Goal: Information Seeking & Learning: Stay updated

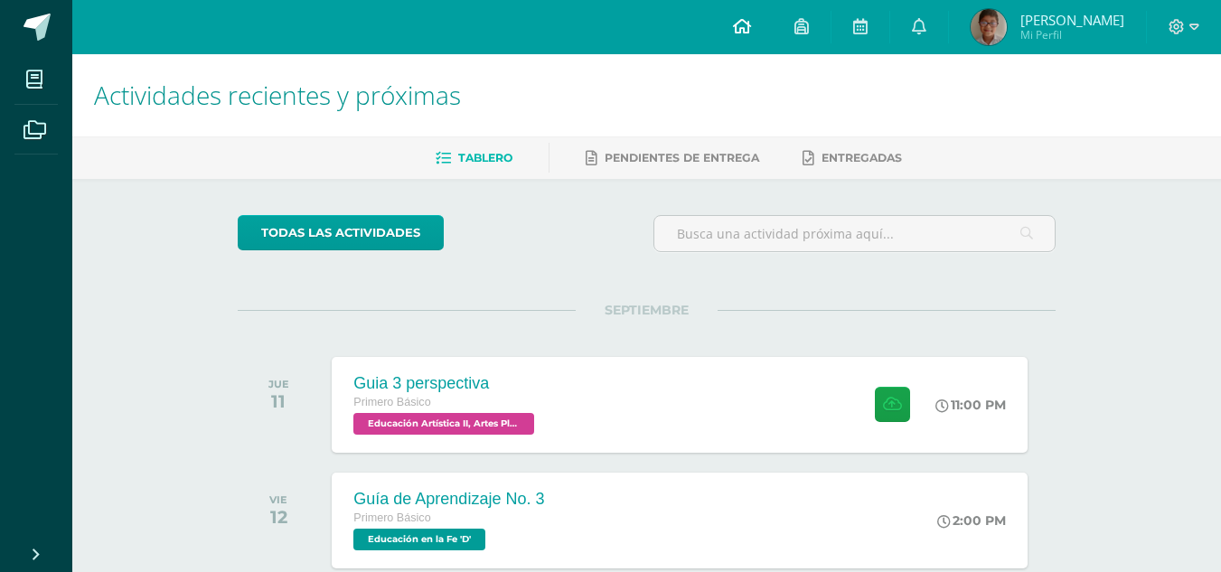
click at [743, 3] on link at bounding box center [741, 27] width 61 height 54
click at [756, 25] on link at bounding box center [741, 27] width 61 height 54
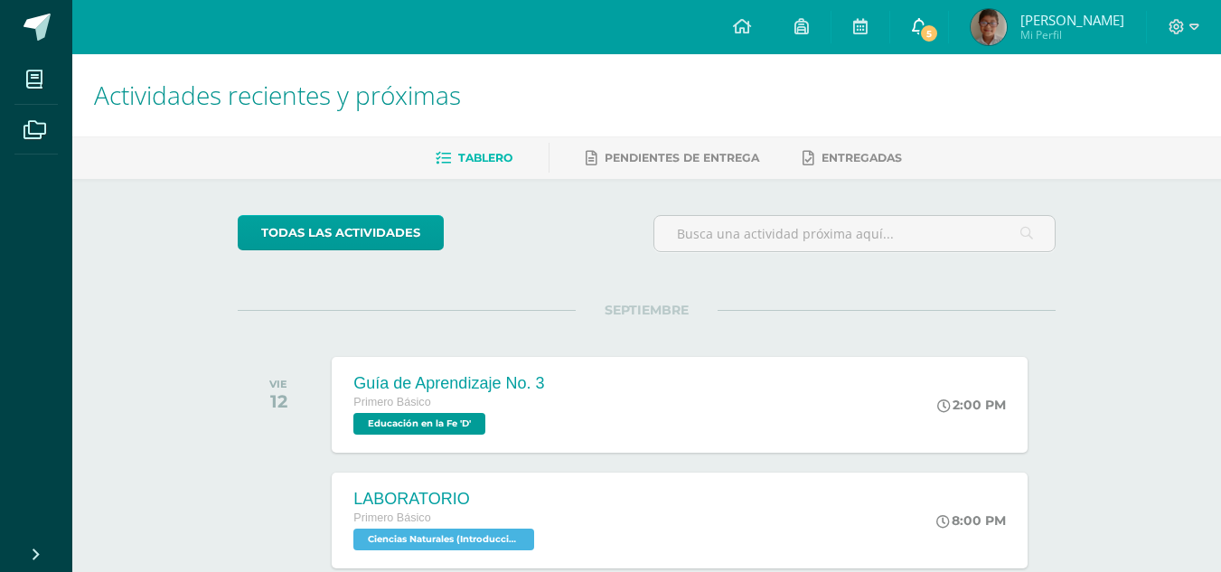
click at [926, 36] on span at bounding box center [919, 27] width 14 height 20
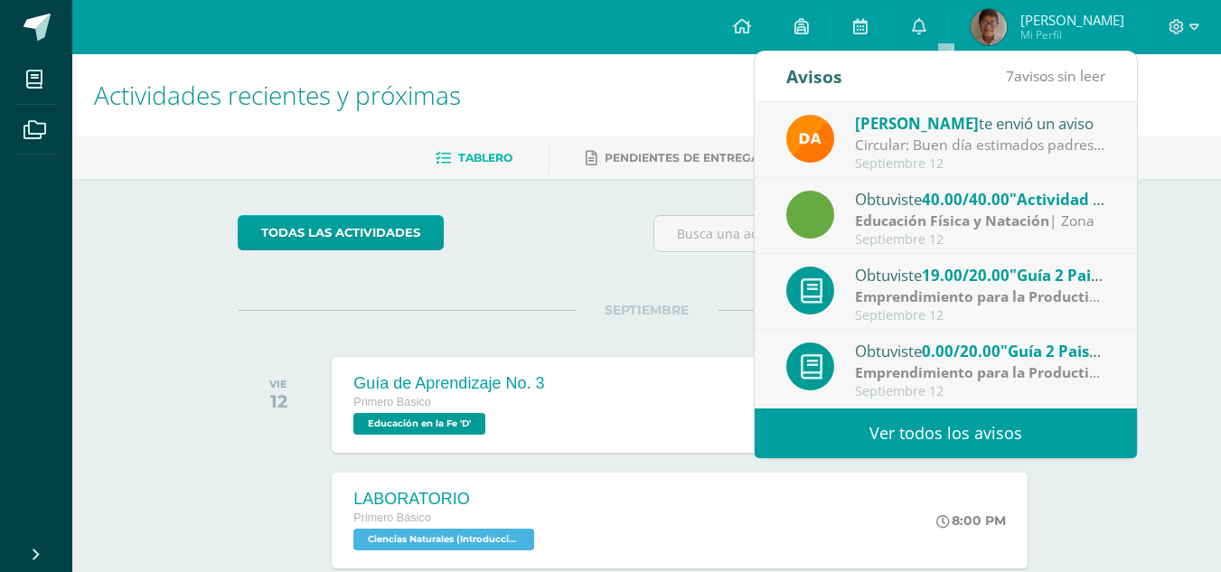
click at [1017, 375] on strong "Emprendimiento para la Productividad" at bounding box center [991, 372] width 273 height 20
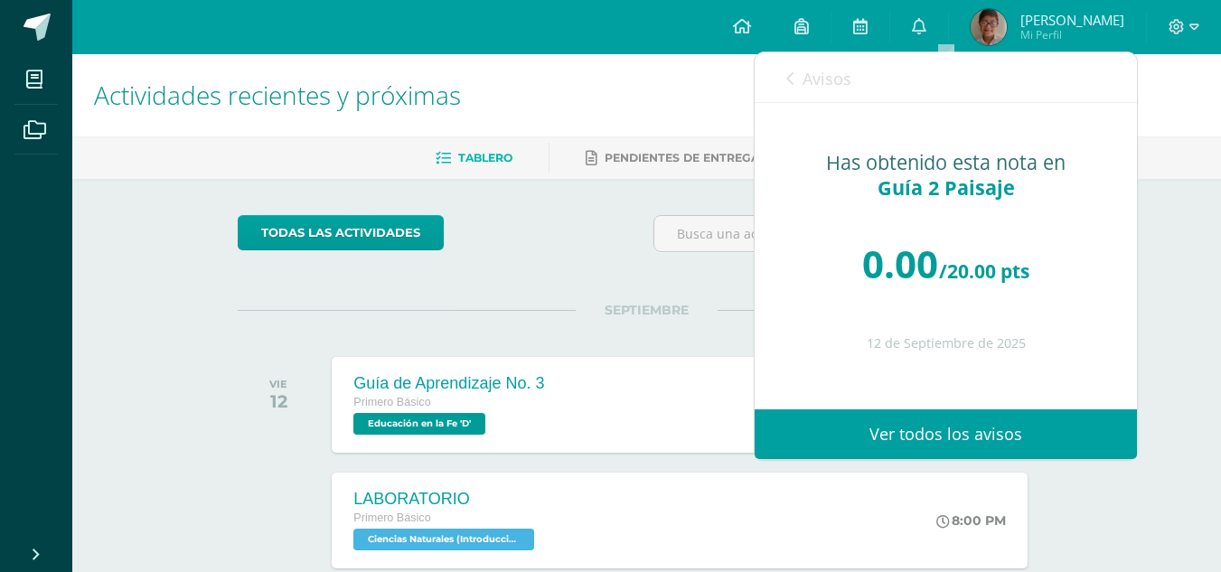
scroll to position [90, 0]
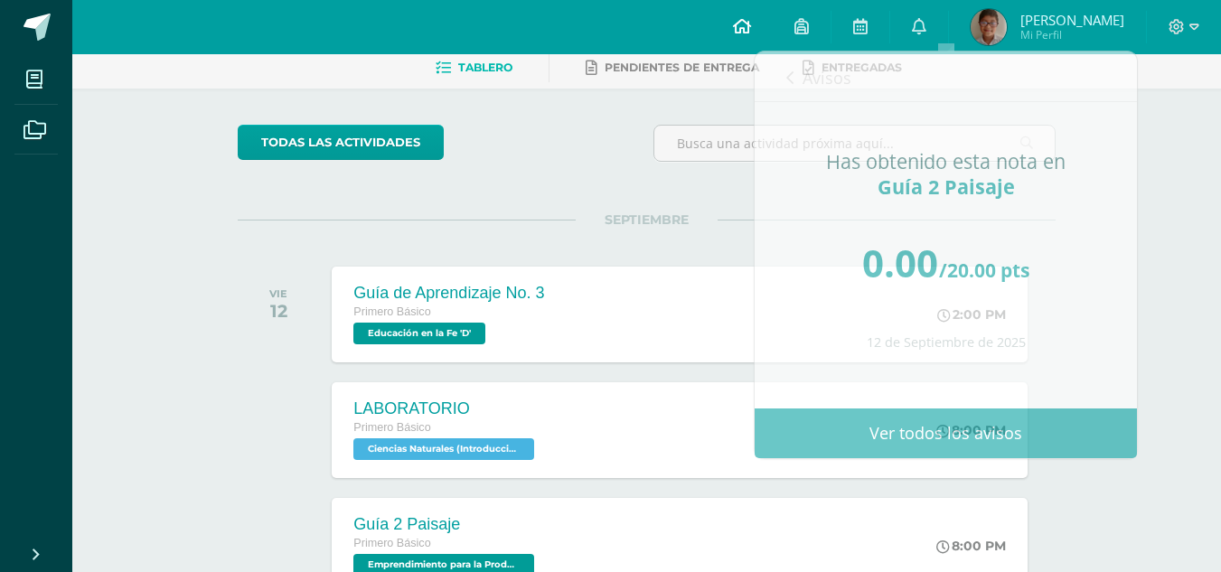
click at [751, 22] on icon at bounding box center [742, 26] width 18 height 16
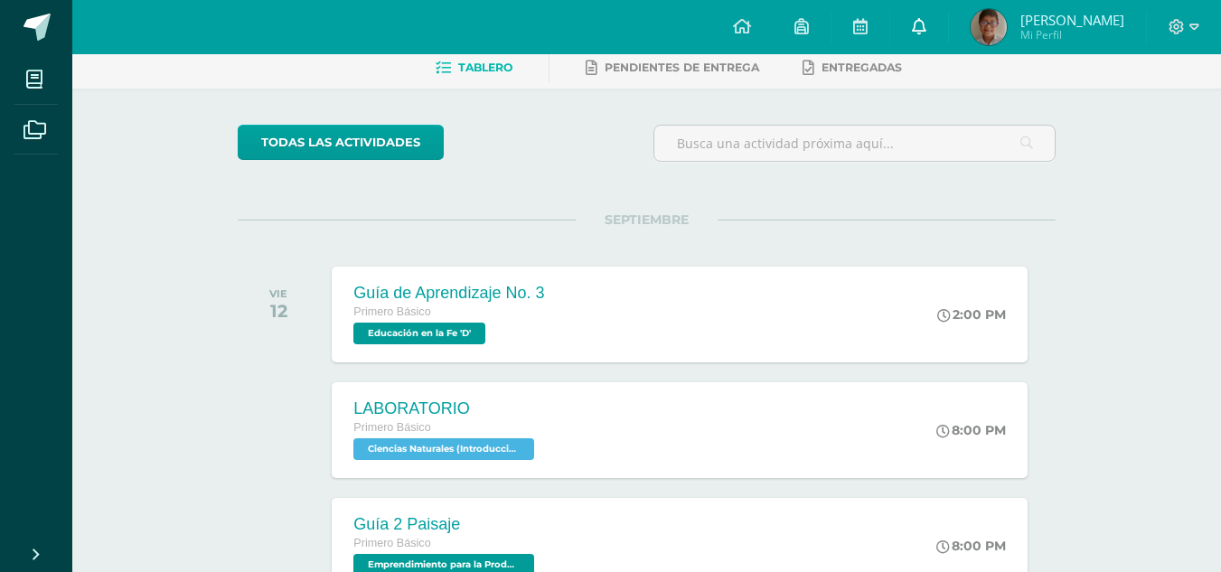
click at [931, 12] on link "0" at bounding box center [919, 27] width 58 height 54
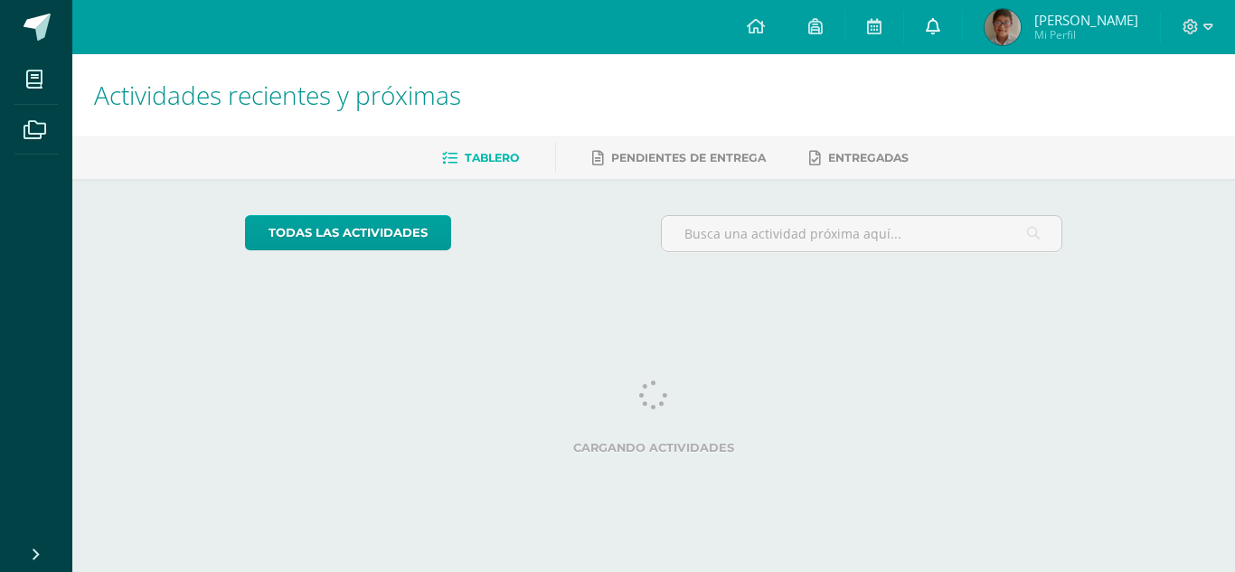
click at [962, 22] on link at bounding box center [933, 27] width 58 height 54
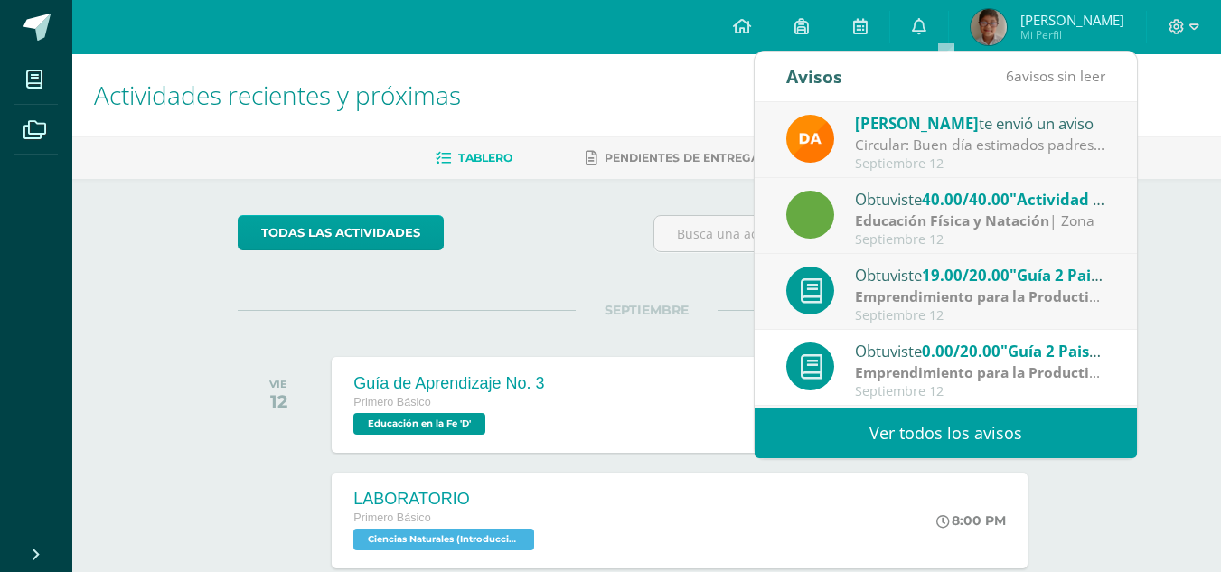
click at [1019, 165] on div "Septiembre 12" at bounding box center [980, 163] width 251 height 15
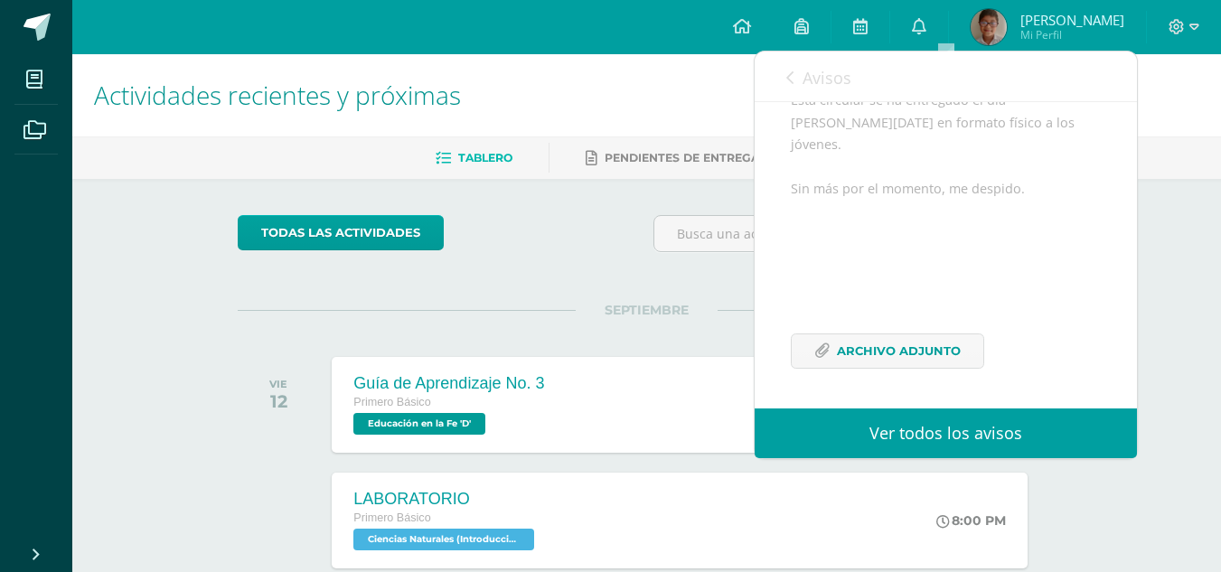
scroll to position [333, 0]
click at [751, 31] on icon at bounding box center [742, 26] width 18 height 16
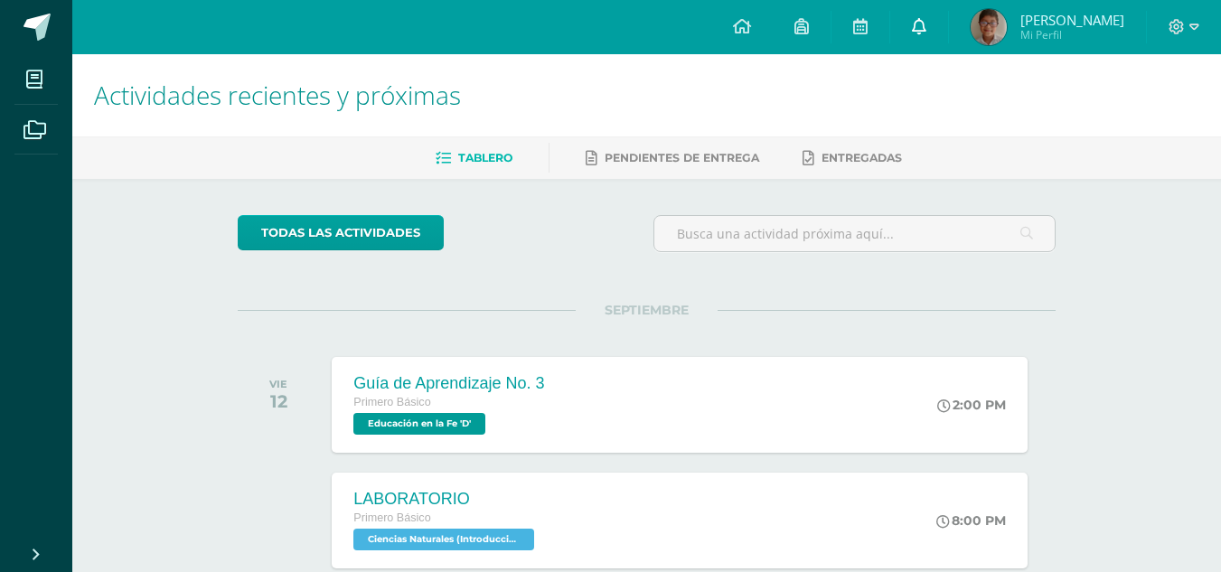
click at [948, 23] on link at bounding box center [919, 27] width 58 height 54
click at [948, 25] on link at bounding box center [919, 27] width 58 height 54
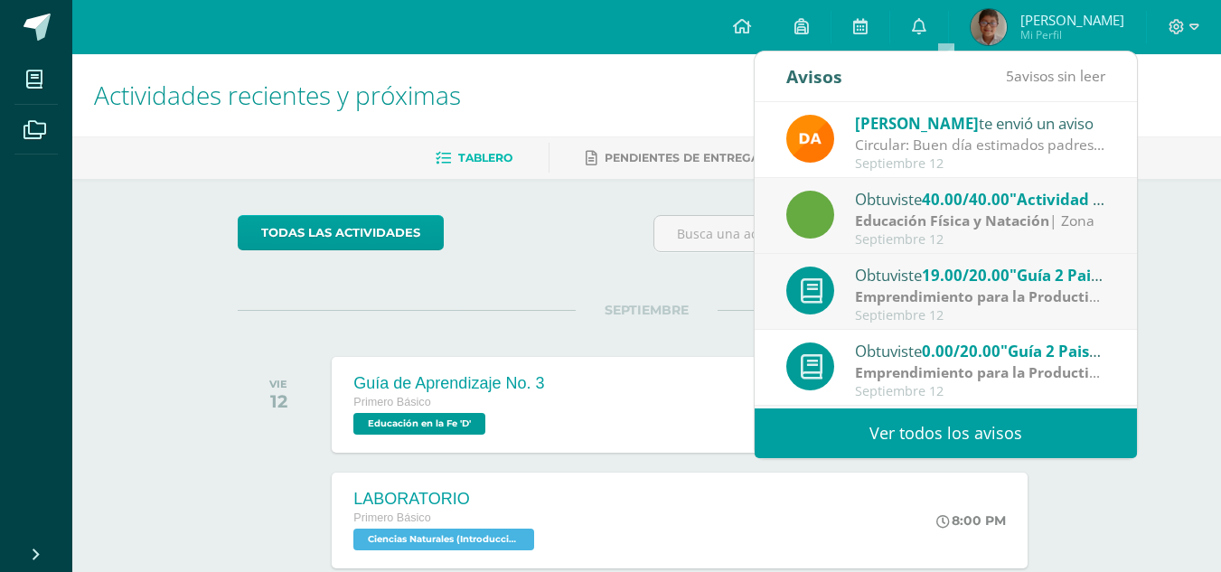
click at [1038, 304] on strong "Emprendimiento para la Productividad" at bounding box center [991, 297] width 273 height 20
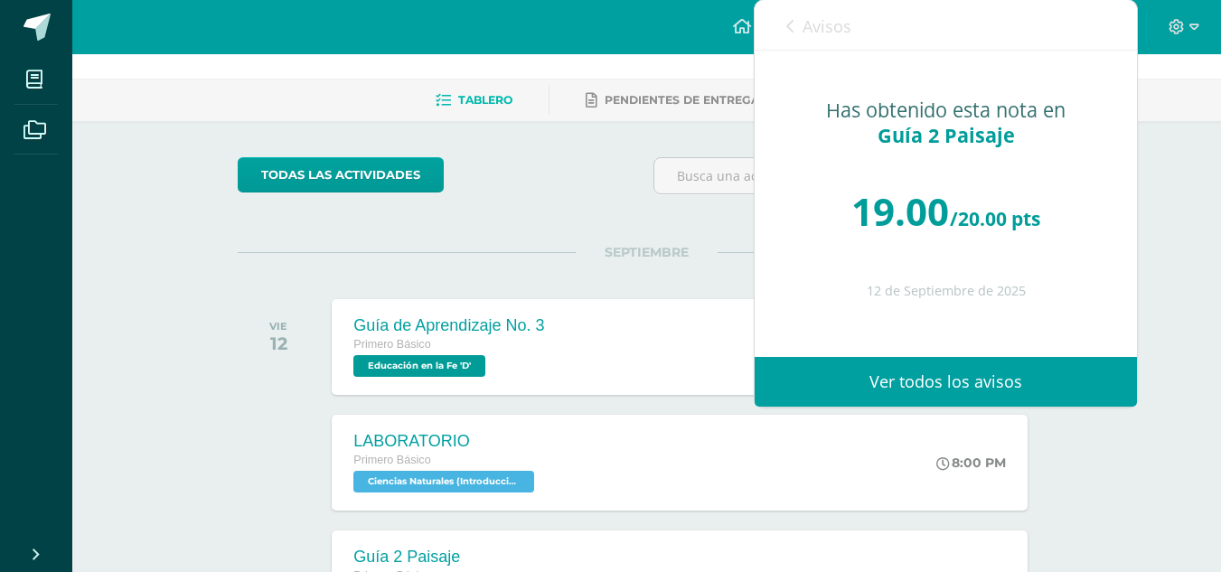
scroll to position [90, 0]
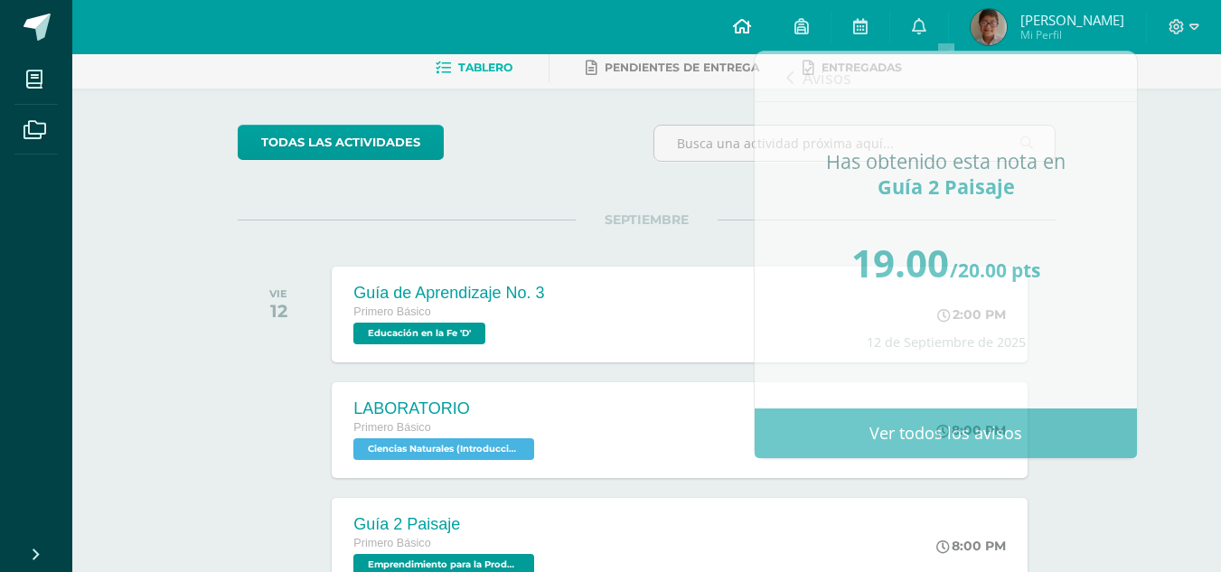
click at [773, 28] on link at bounding box center [741, 27] width 61 height 54
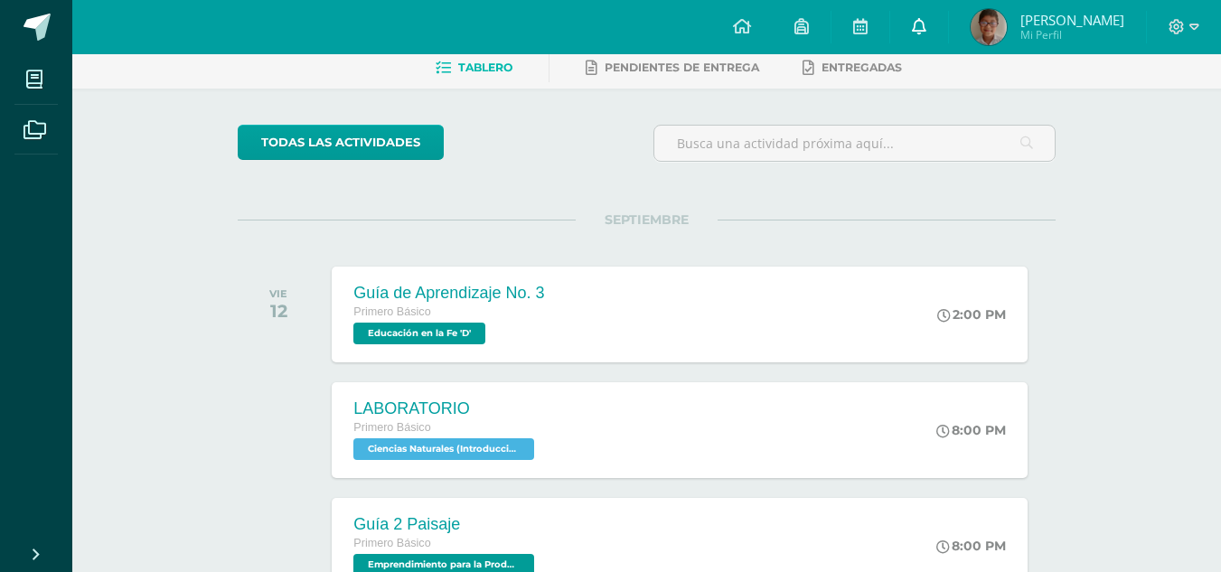
click at [926, 29] on icon at bounding box center [919, 26] width 14 height 16
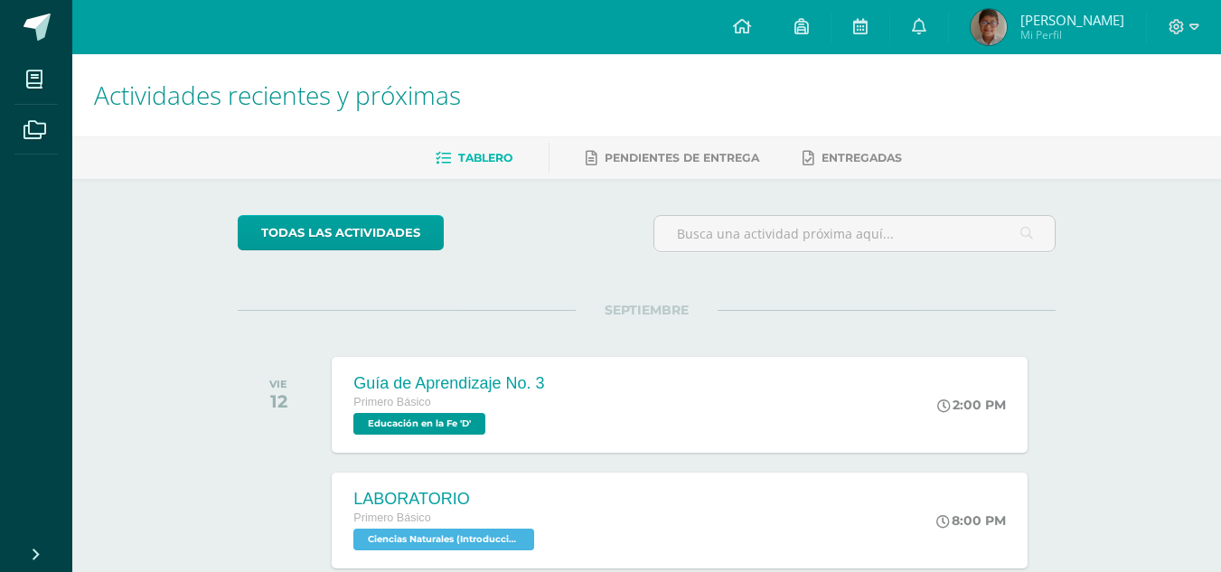
click at [988, 17] on link "[PERSON_NAME] Mi Perfil" at bounding box center [1047, 27] width 197 height 54
click at [973, 0] on div "Configuración Cerrar sesión Andy Fabián Mi Perfil Avisos 4 avisos sin leer Avis…" at bounding box center [646, 0] width 1149 height 0
click at [926, 32] on icon at bounding box center [919, 26] width 14 height 16
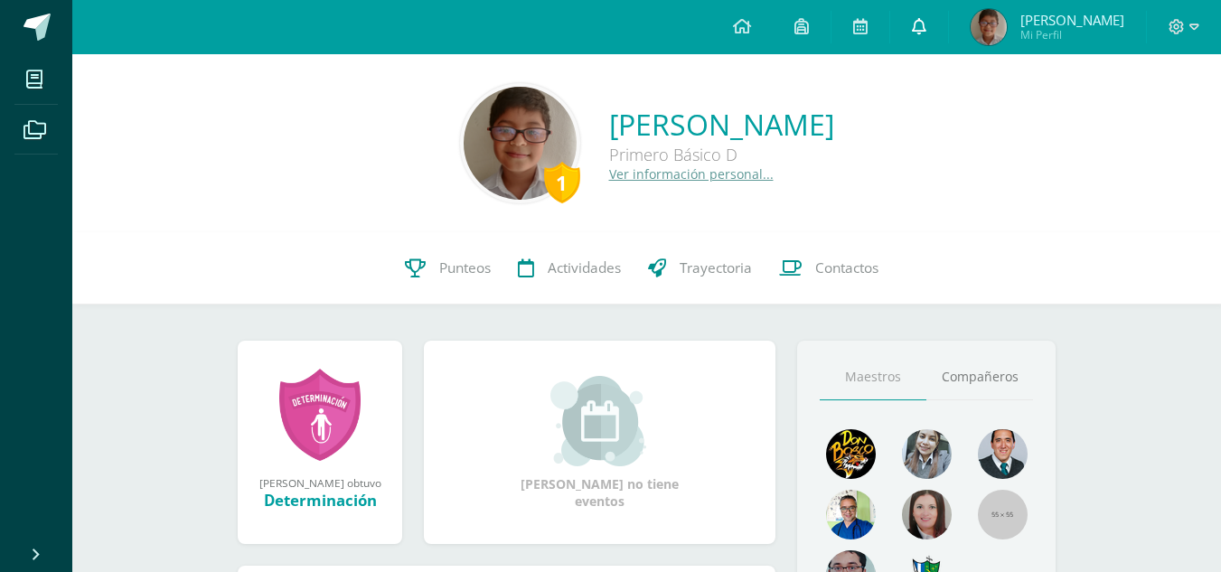
click at [948, 3] on link at bounding box center [919, 27] width 58 height 54
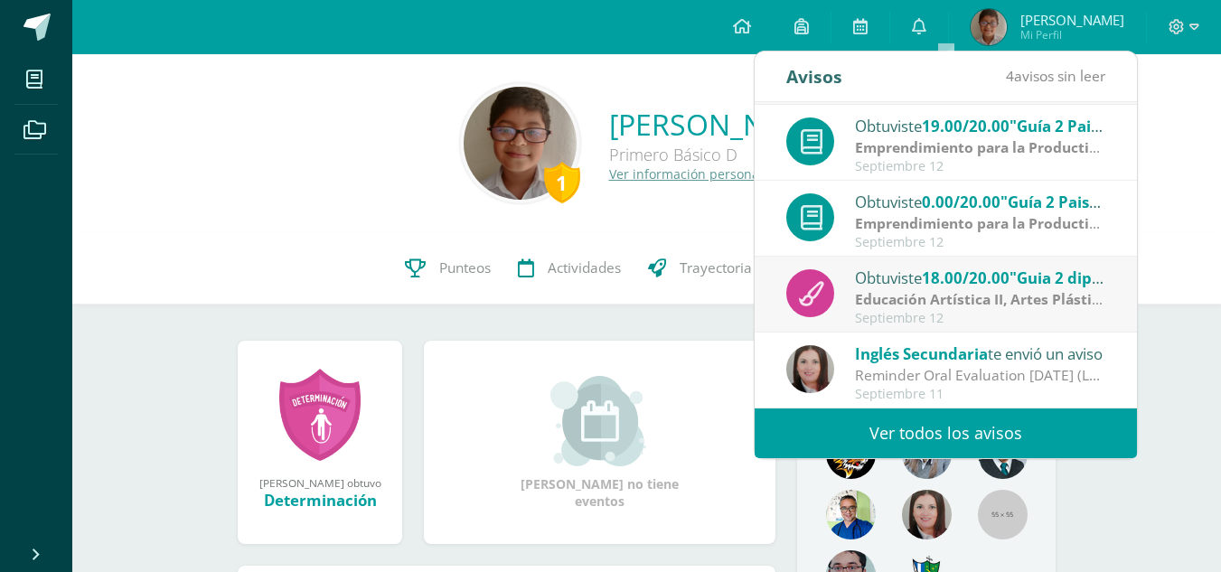
scroll to position [181, 0]
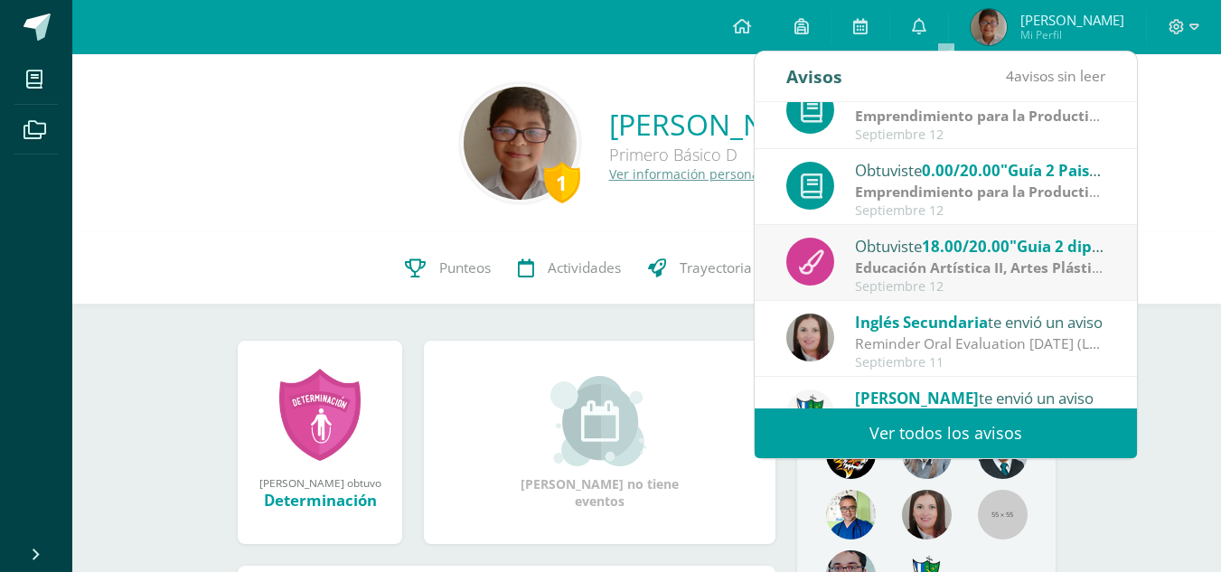
click at [984, 266] on strong "Educación Artística II, Artes Plásticas" at bounding box center [984, 268] width 259 height 20
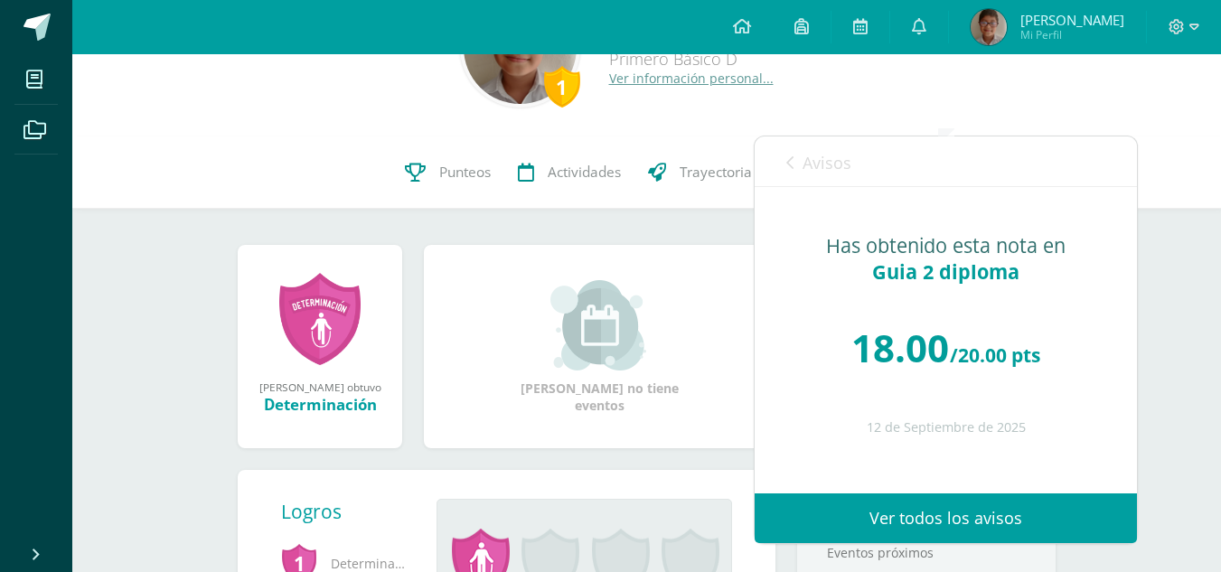
scroll to position [0, 0]
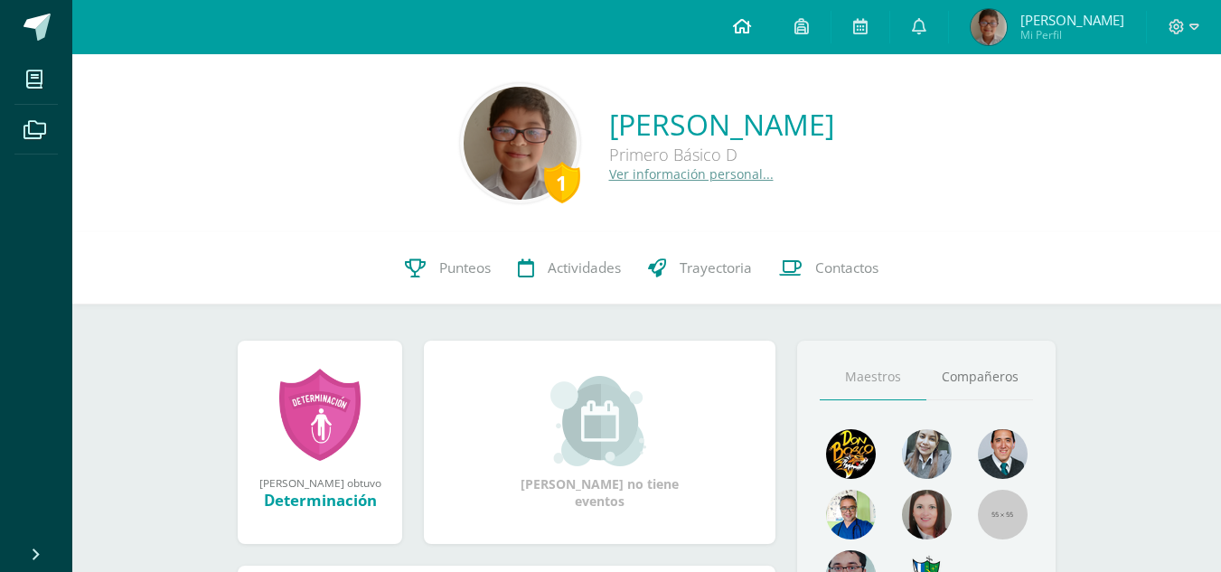
click at [773, 30] on link at bounding box center [741, 27] width 61 height 54
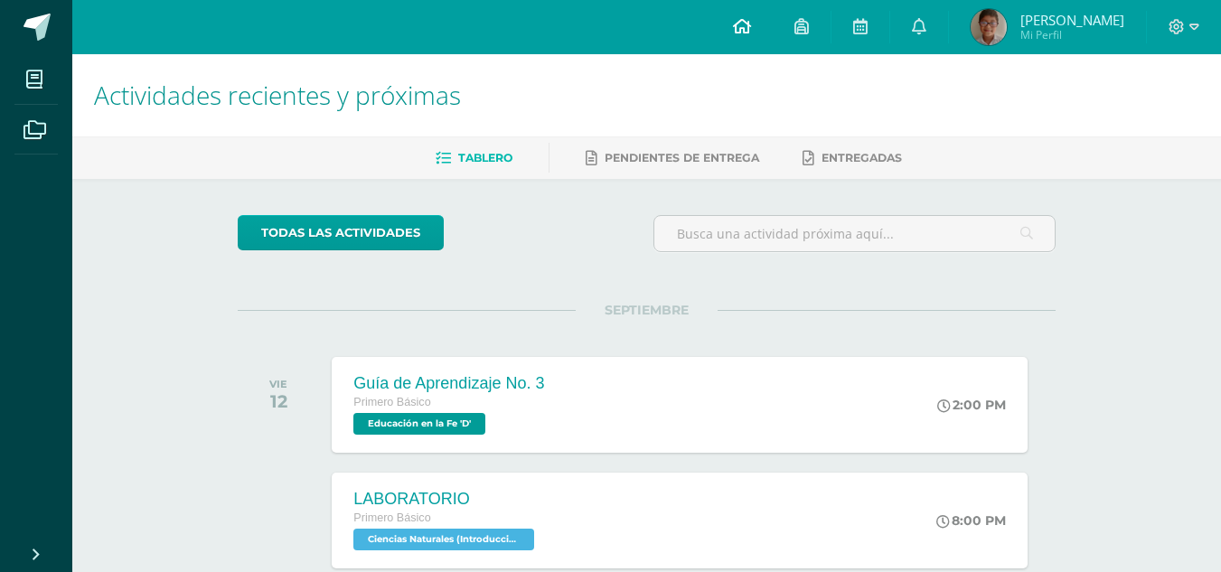
click at [773, 30] on link at bounding box center [741, 27] width 61 height 54
click at [948, 19] on link at bounding box center [919, 27] width 58 height 54
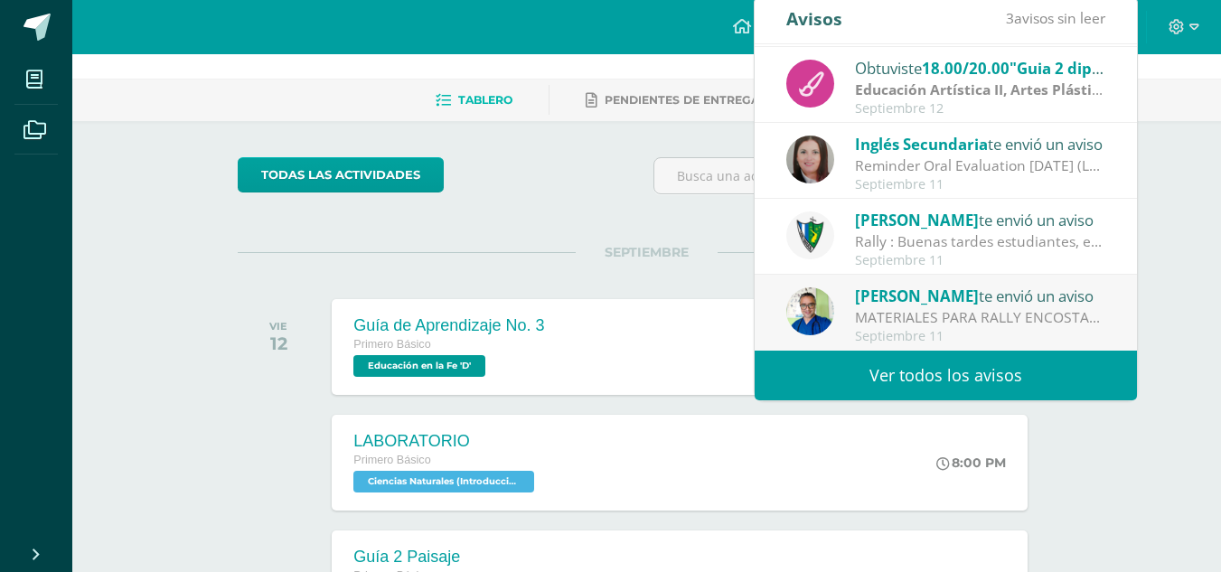
scroll to position [90, 0]
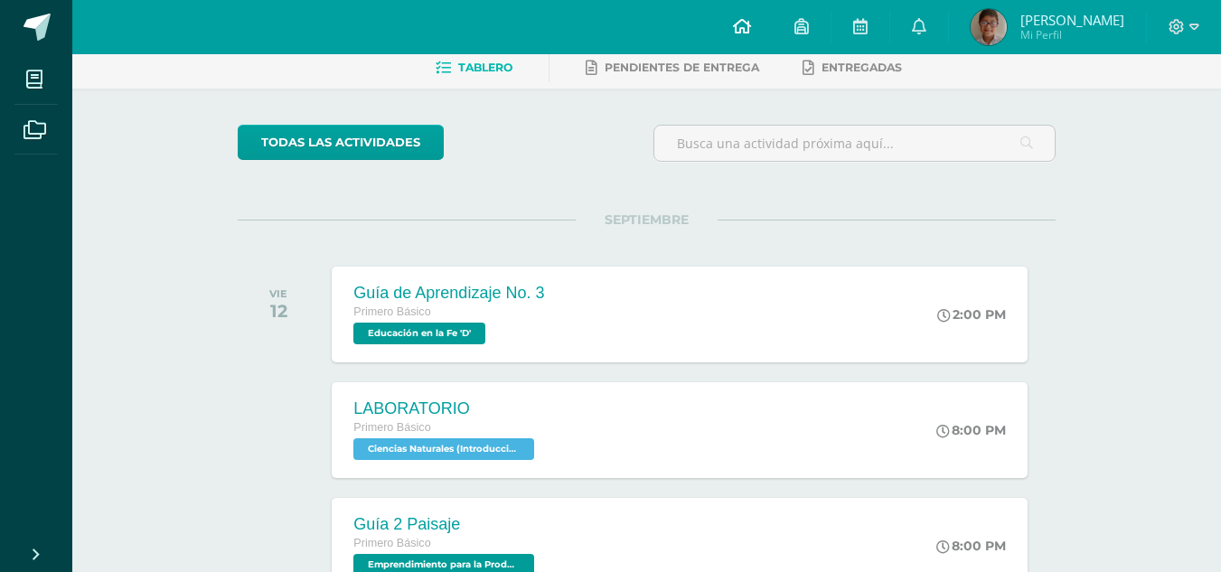
click at [765, 14] on link at bounding box center [741, 27] width 61 height 54
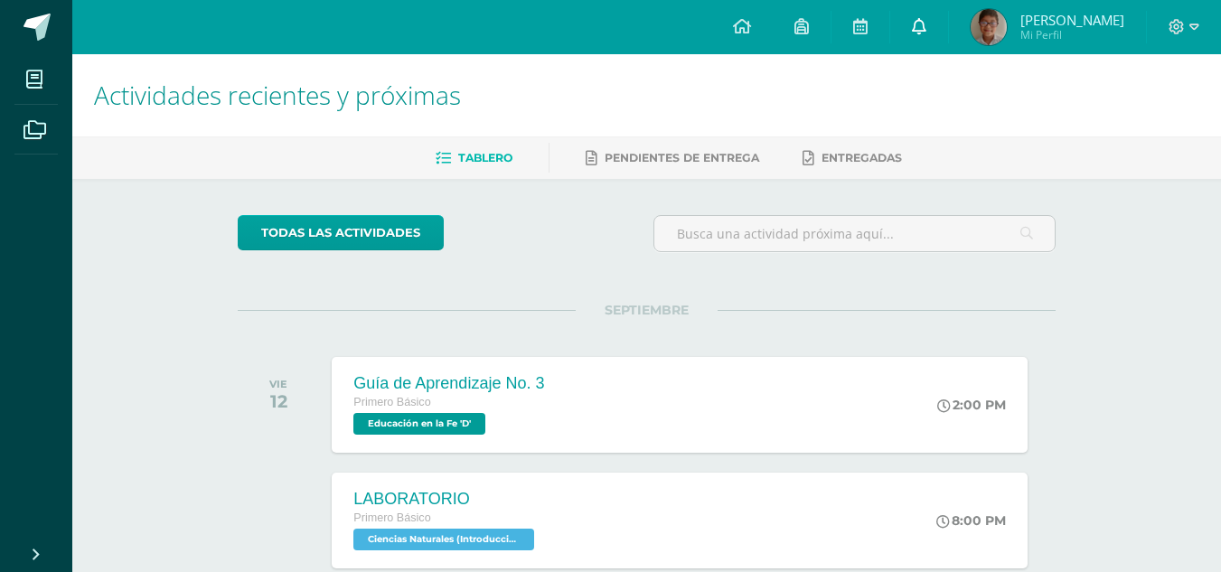
click at [935, 23] on link at bounding box center [919, 27] width 58 height 54
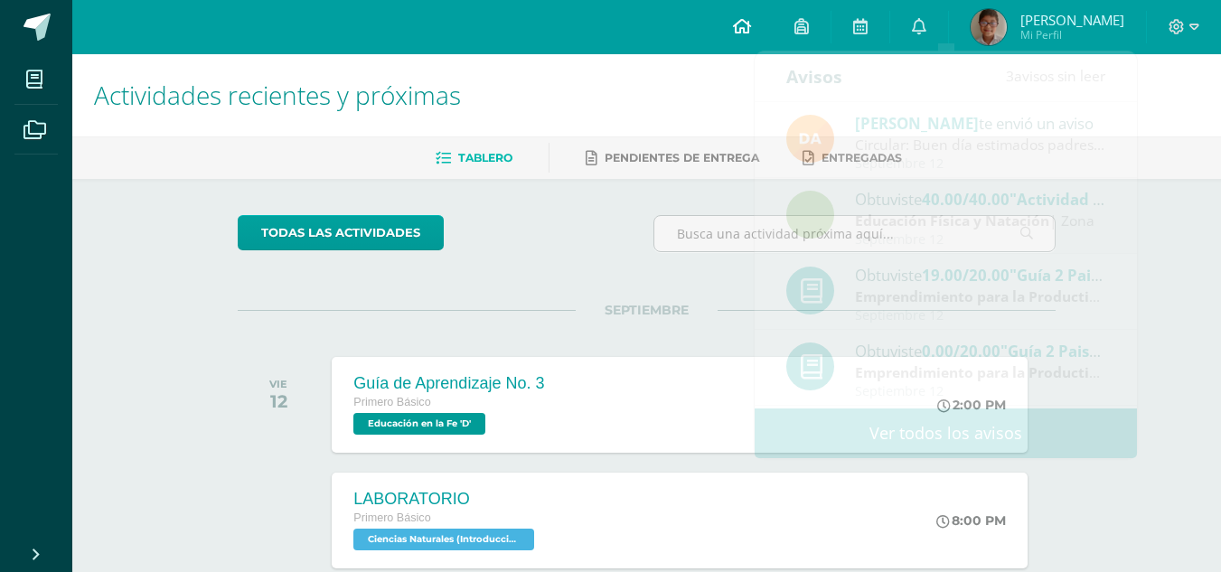
click at [751, 20] on icon at bounding box center [742, 26] width 18 height 16
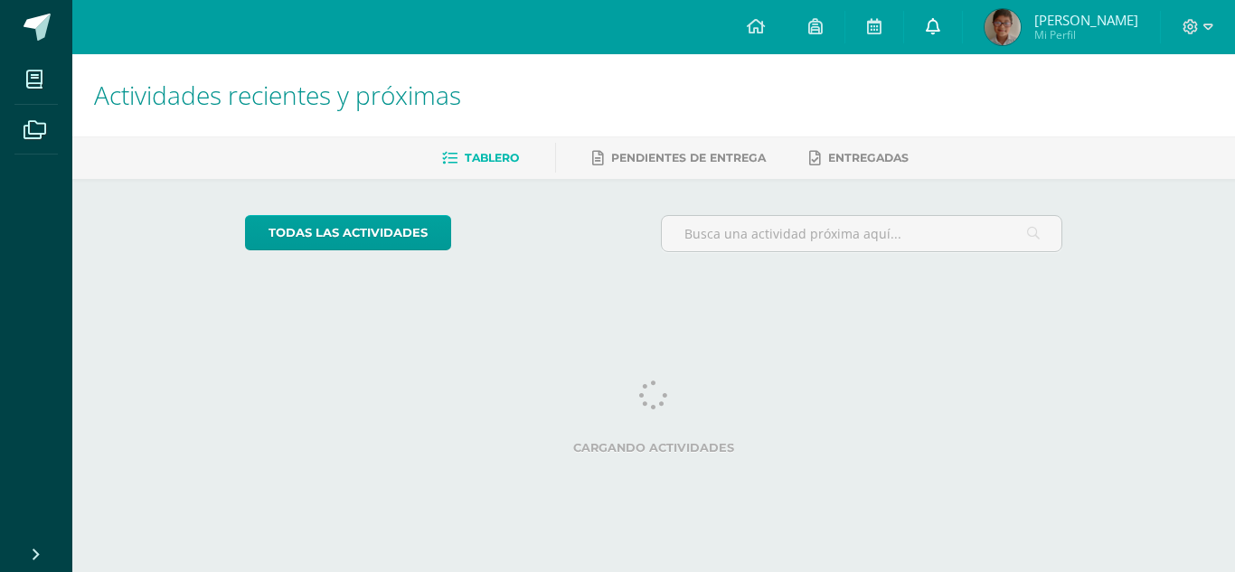
click at [940, 24] on icon at bounding box center [932, 26] width 14 height 16
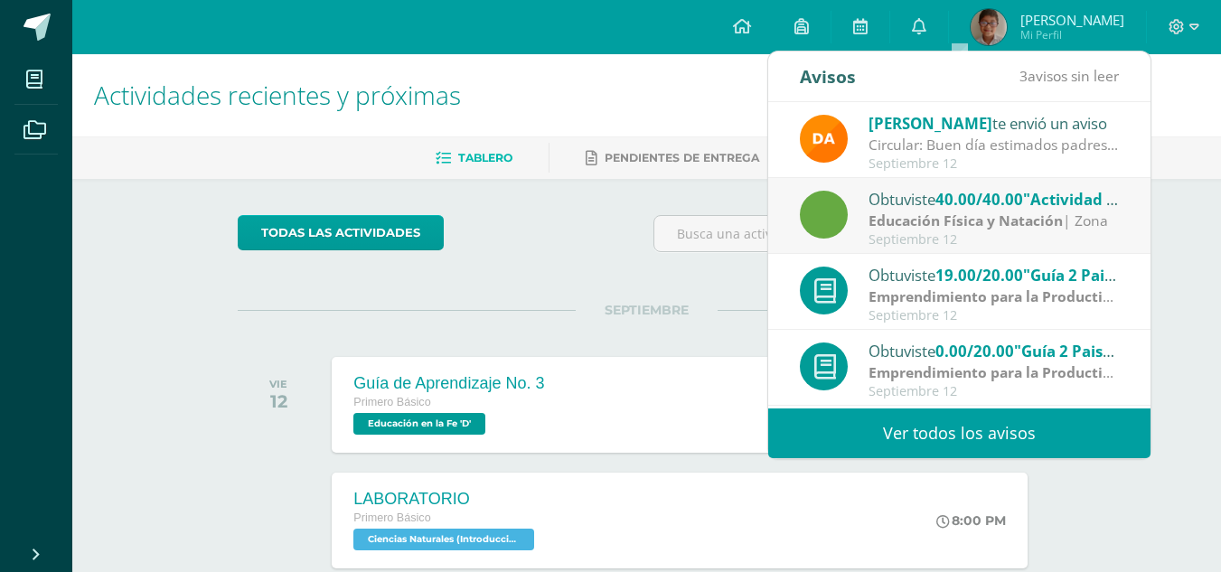
click at [926, 156] on div "Septiembre 12" at bounding box center [994, 163] width 251 height 15
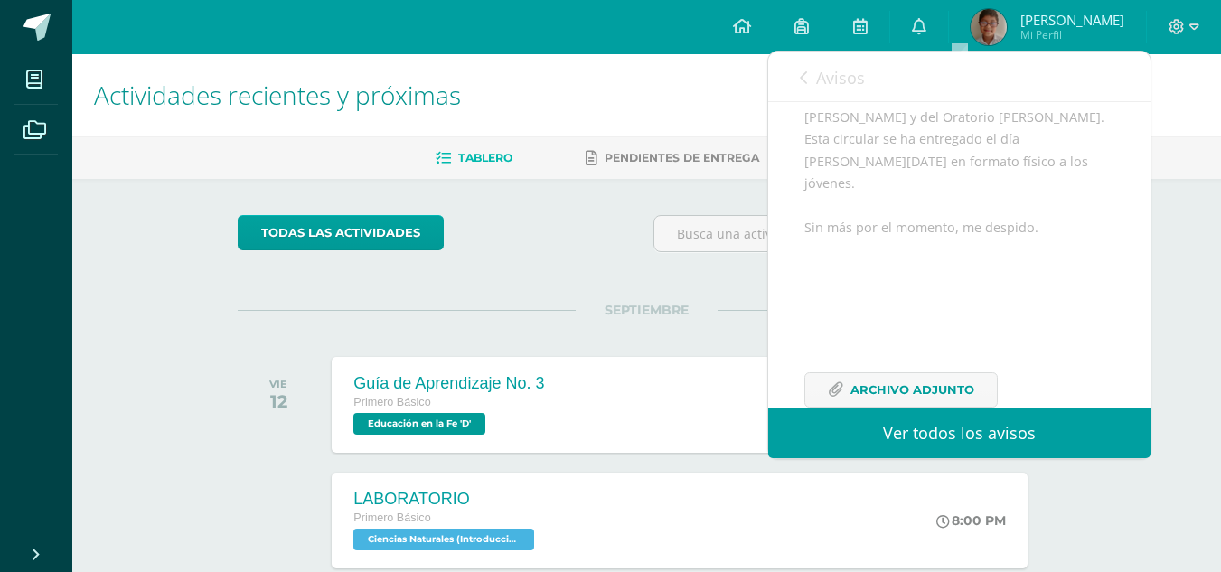
scroll to position [333, 0]
